Goal: Task Accomplishment & Management: Manage account settings

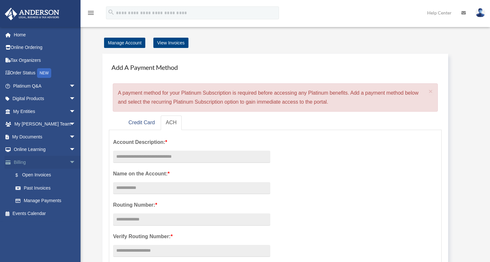
click at [69, 161] on span "arrow_drop_down" at bounding box center [75, 162] width 13 height 13
click at [69, 162] on span "arrow_drop_up" at bounding box center [75, 162] width 13 height 13
click at [40, 171] on link "$ Open Invoices" at bounding box center [47, 175] width 76 height 13
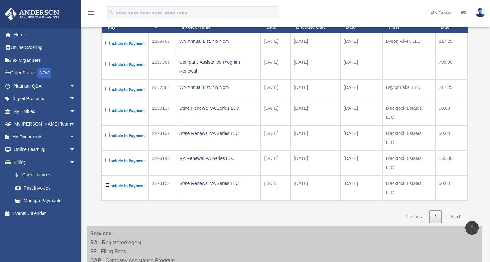
scroll to position [95, 0]
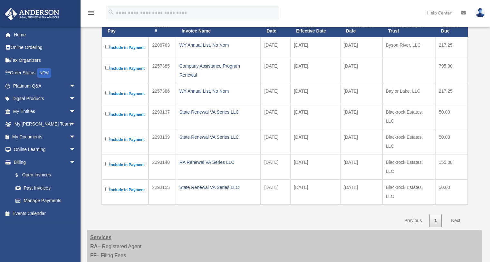
click at [478, 14] on img at bounding box center [481, 12] width 10 height 9
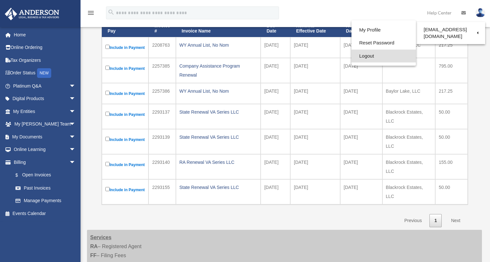
click at [366, 57] on link "Logout" at bounding box center [384, 56] width 64 height 13
